Goal: Task Accomplishment & Management: Use online tool/utility

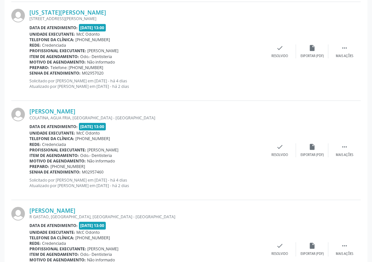
scroll to position [1444, 0]
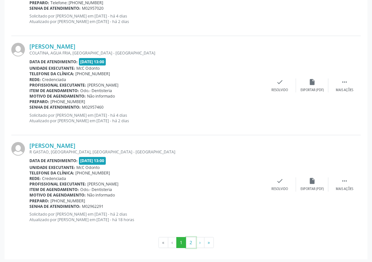
drag, startPoint x: 189, startPoint y: 236, endPoint x: 191, endPoint y: 240, distance: 3.8
click at [189, 237] on button "2" at bounding box center [191, 242] width 10 height 11
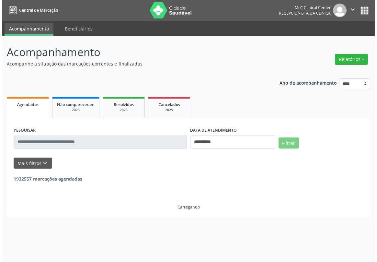
scroll to position [0, 0]
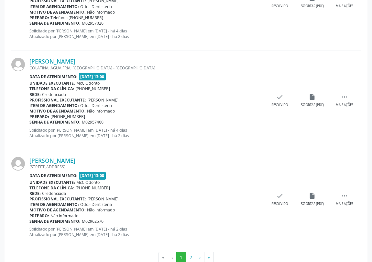
scroll to position [1444, 0]
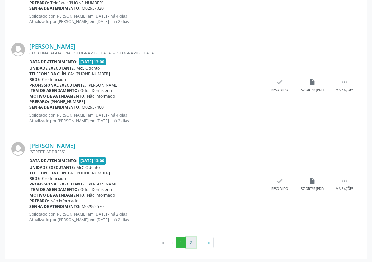
click at [188, 238] on button "2" at bounding box center [191, 242] width 10 height 11
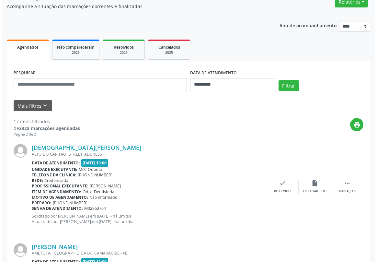
scroll to position [88, 0]
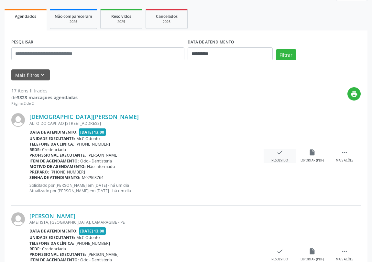
click at [279, 153] on icon "check" at bounding box center [280, 152] width 7 height 7
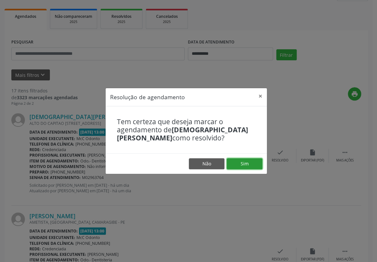
click at [243, 162] on button "Sim" at bounding box center [245, 163] width 36 height 11
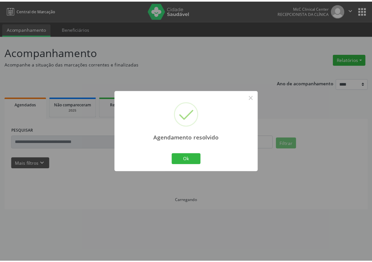
scroll to position [0, 0]
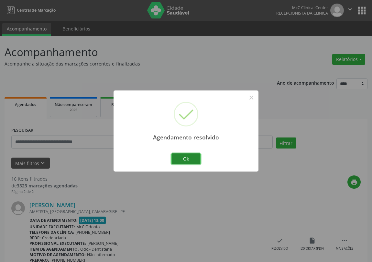
click at [176, 154] on button "Ok" at bounding box center [186, 158] width 29 height 11
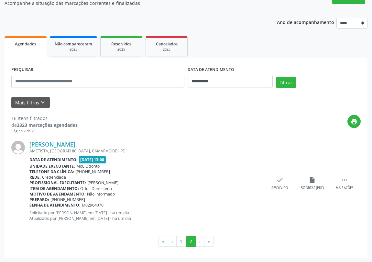
scroll to position [61, 0]
click at [182, 242] on button "1" at bounding box center [181, 240] width 10 height 11
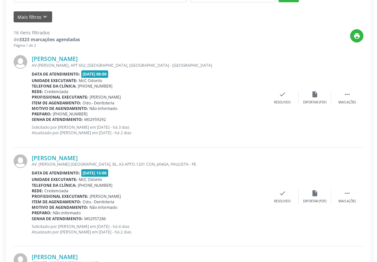
scroll to position [147, 0]
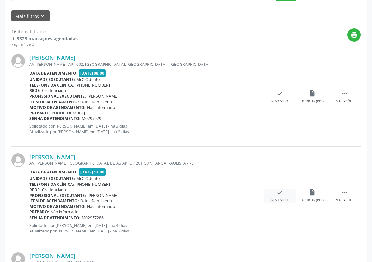
click at [281, 192] on icon "check" at bounding box center [280, 191] width 7 height 7
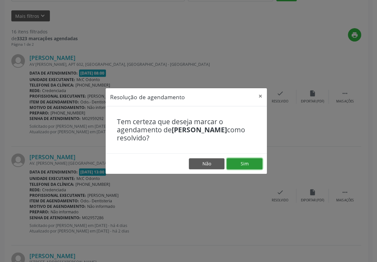
click at [235, 163] on button "Sim" at bounding box center [245, 163] width 36 height 11
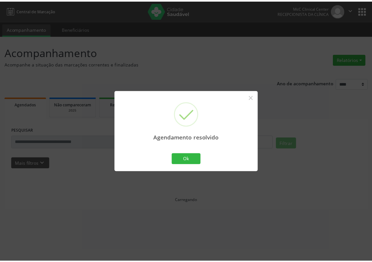
scroll to position [0, 0]
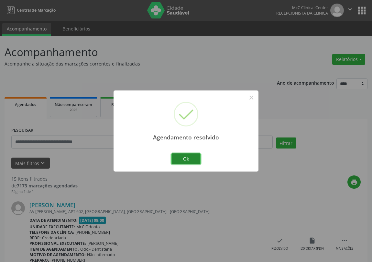
click at [182, 157] on button "Ok" at bounding box center [186, 158] width 29 height 11
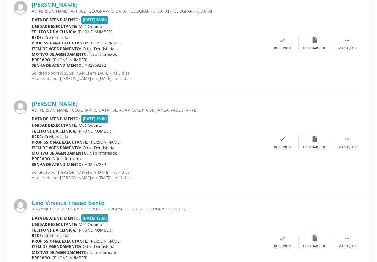
scroll to position [235, 0]
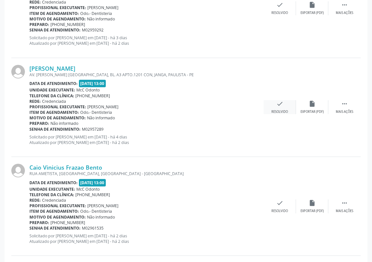
click at [281, 103] on icon "check" at bounding box center [280, 103] width 7 height 7
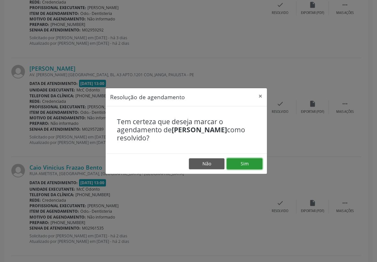
click at [243, 162] on button "Sim" at bounding box center [245, 163] width 36 height 11
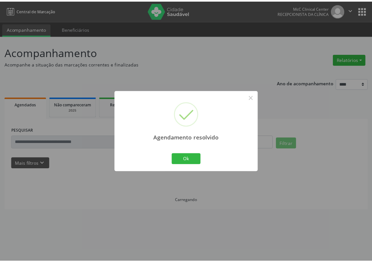
scroll to position [0, 0]
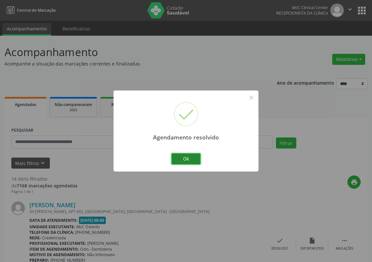
click at [191, 159] on button "Ok" at bounding box center [186, 158] width 29 height 11
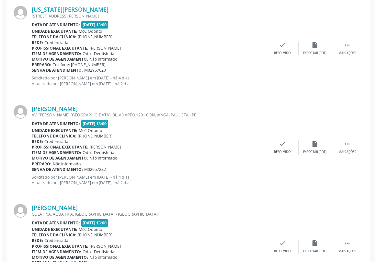
scroll to position [500, 0]
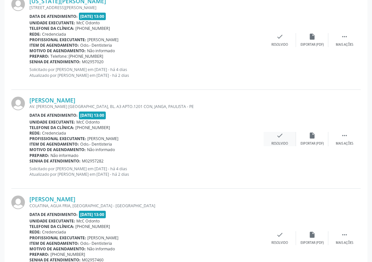
click at [282, 136] on icon "check" at bounding box center [280, 135] width 7 height 7
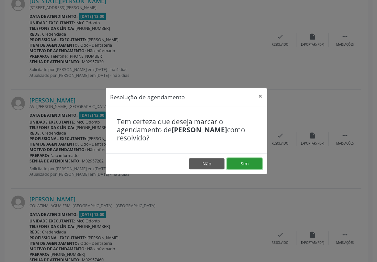
click at [250, 163] on button "Sim" at bounding box center [245, 163] width 36 height 11
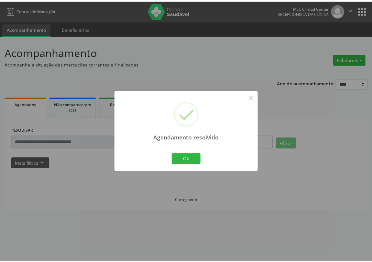
scroll to position [0, 0]
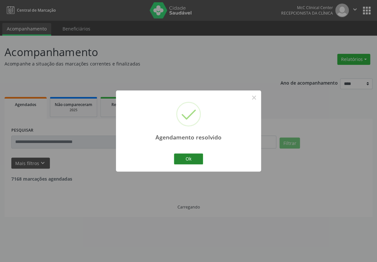
click at [192, 158] on button "Ok" at bounding box center [188, 158] width 29 height 11
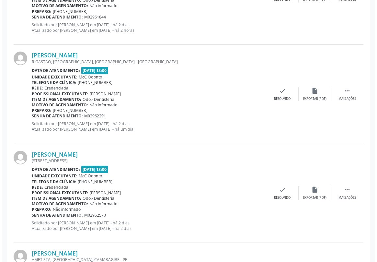
scroll to position [1080, 0]
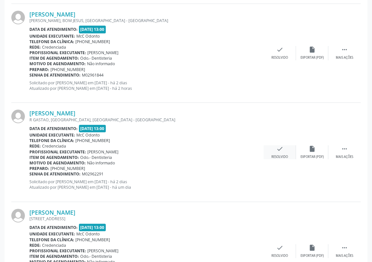
click at [279, 147] on icon "check" at bounding box center [280, 148] width 7 height 7
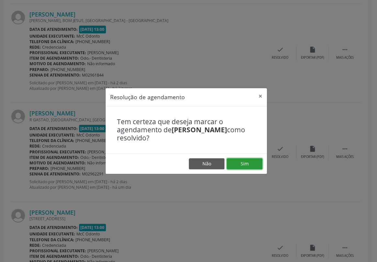
click at [250, 160] on button "Sim" at bounding box center [245, 163] width 36 height 11
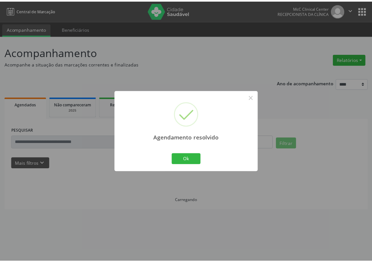
scroll to position [0, 0]
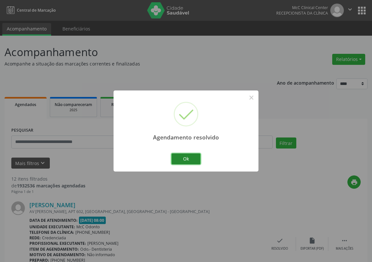
click at [192, 158] on button "Ok" at bounding box center [186, 158] width 29 height 11
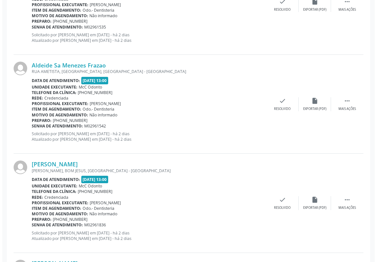
scroll to position [824, 0]
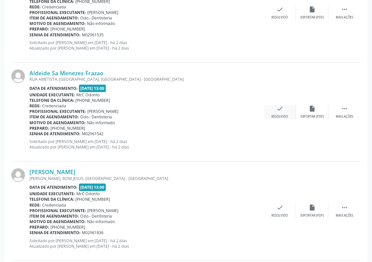
click at [279, 107] on icon "check" at bounding box center [280, 108] width 7 height 7
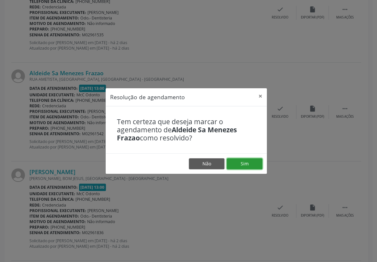
click at [246, 162] on button "Sim" at bounding box center [245, 163] width 36 height 11
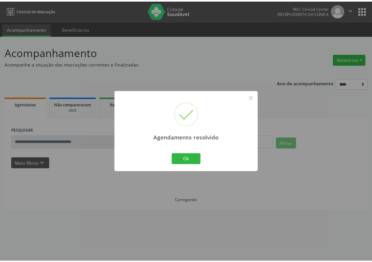
scroll to position [0, 0]
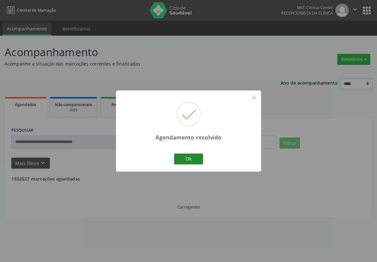
click at [194, 155] on button "Ok" at bounding box center [188, 158] width 29 height 11
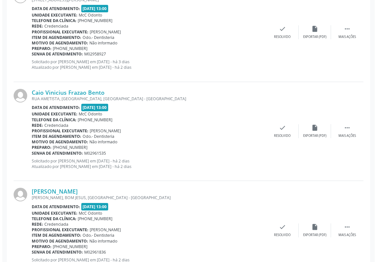
scroll to position [706, 0]
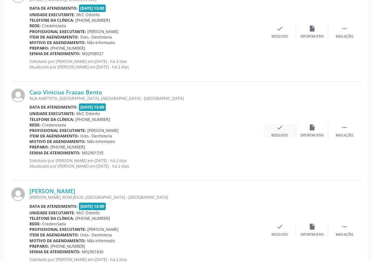
click at [278, 128] on icon "check" at bounding box center [280, 127] width 7 height 7
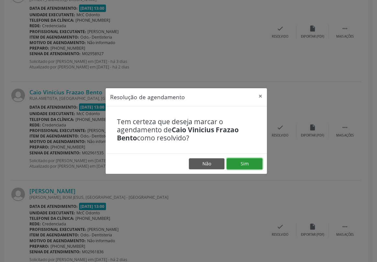
click at [241, 159] on button "Sim" at bounding box center [245, 163] width 36 height 11
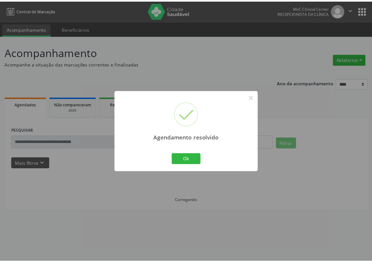
scroll to position [0, 0]
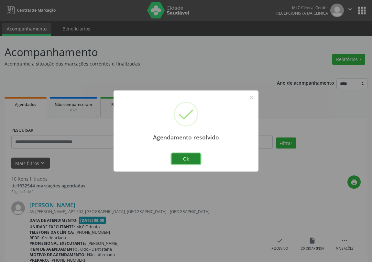
drag, startPoint x: 179, startPoint y: 157, endPoint x: 187, endPoint y: 126, distance: 31.5
click at [180, 157] on button "Ok" at bounding box center [186, 158] width 29 height 11
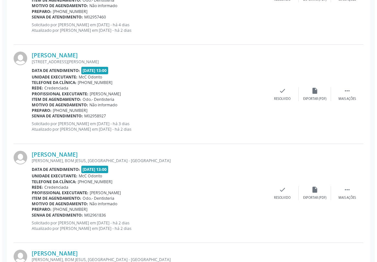
scroll to position [648, 0]
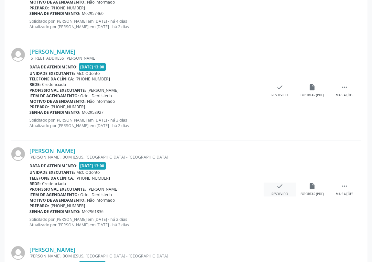
click at [280, 185] on icon "check" at bounding box center [280, 185] width 7 height 7
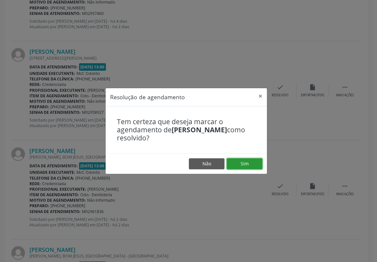
click at [242, 161] on button "Sim" at bounding box center [245, 163] width 36 height 11
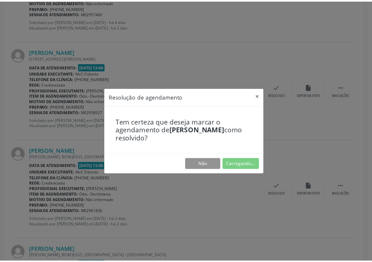
scroll to position [0, 0]
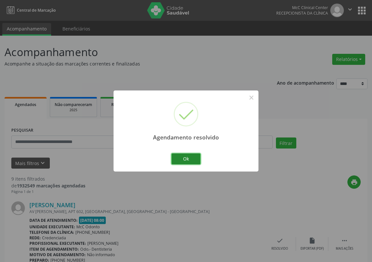
drag, startPoint x: 182, startPoint y: 157, endPoint x: 216, endPoint y: 103, distance: 64.2
click at [185, 158] on button "Ok" at bounding box center [186, 158] width 29 height 11
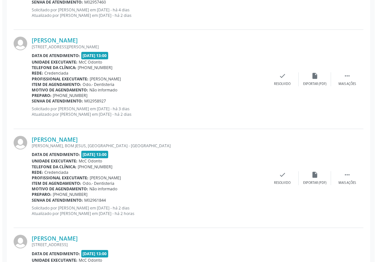
scroll to position [677, 0]
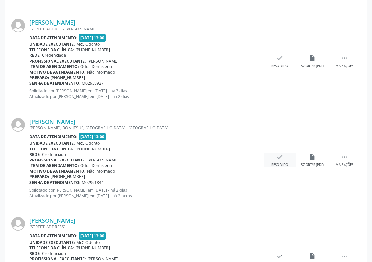
click at [277, 156] on icon "check" at bounding box center [280, 156] width 7 height 7
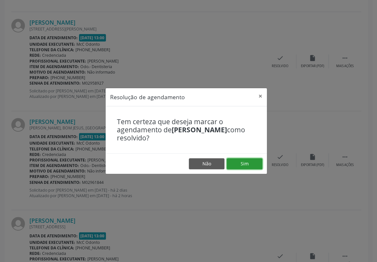
click at [248, 162] on button "Sim" at bounding box center [245, 163] width 36 height 11
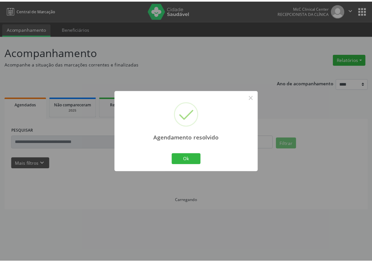
scroll to position [0, 0]
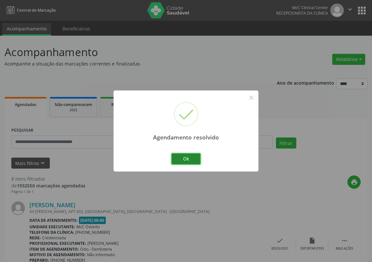
drag, startPoint x: 184, startPoint y: 158, endPoint x: 204, endPoint y: 124, distance: 39.4
click at [185, 158] on button "Ok" at bounding box center [186, 158] width 29 height 11
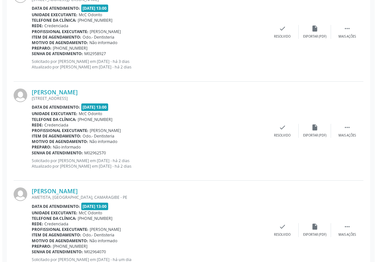
scroll to position [734, 0]
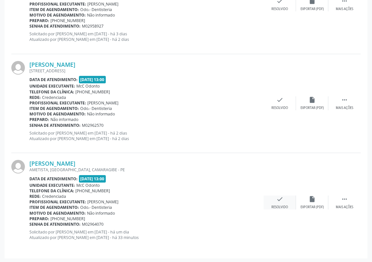
click at [280, 195] on icon "check" at bounding box center [280, 198] width 7 height 7
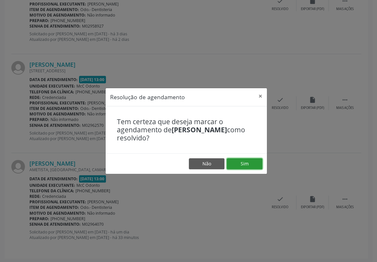
click at [246, 163] on button "Sim" at bounding box center [245, 163] width 36 height 11
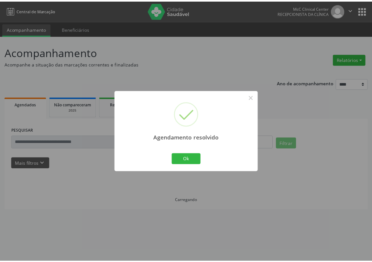
scroll to position [0, 0]
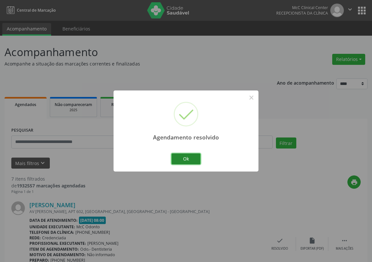
click at [192, 157] on button "Ok" at bounding box center [186, 158] width 29 height 11
